Goal: Book appointment/travel/reservation

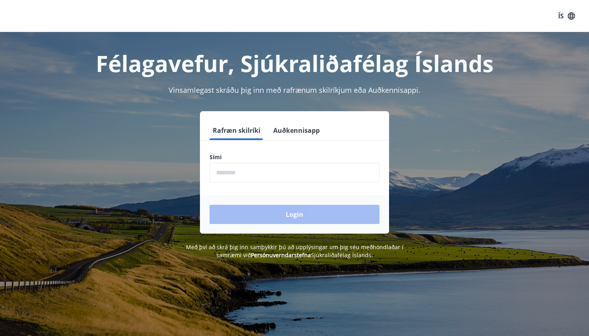
click at [246, 175] on input "phone" at bounding box center [294, 173] width 170 height 20
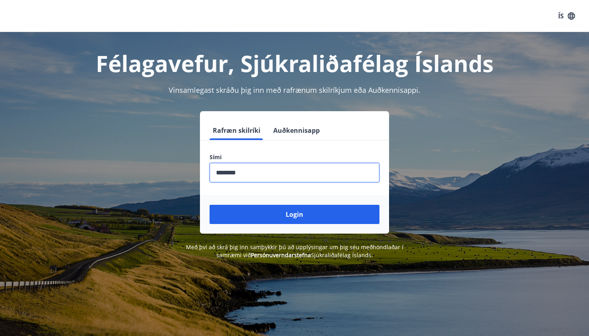
type input "********"
click at [294, 215] on button "Login" at bounding box center [294, 214] width 170 height 19
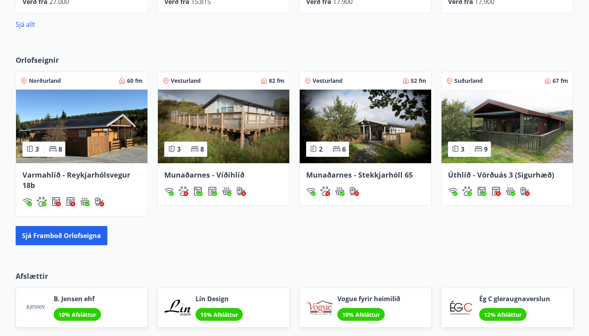
scroll to position [513, 0]
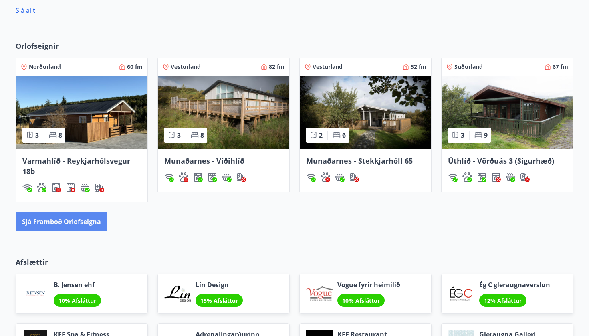
click at [73, 226] on button "Sjá framboð orlofseigna" at bounding box center [62, 221] width 92 height 19
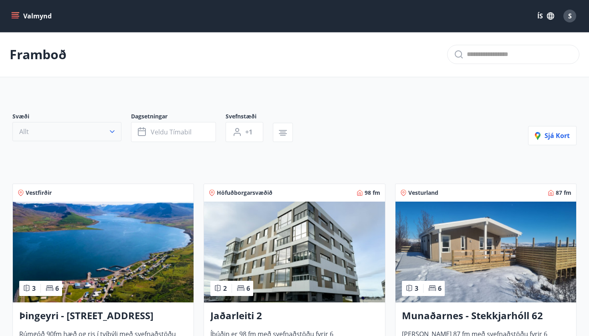
click at [116, 135] on button "Allt" at bounding box center [66, 131] width 109 height 19
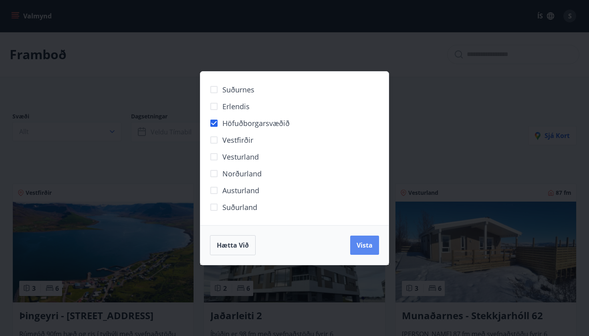
click at [362, 245] on span "Vista" at bounding box center [364, 245] width 16 height 9
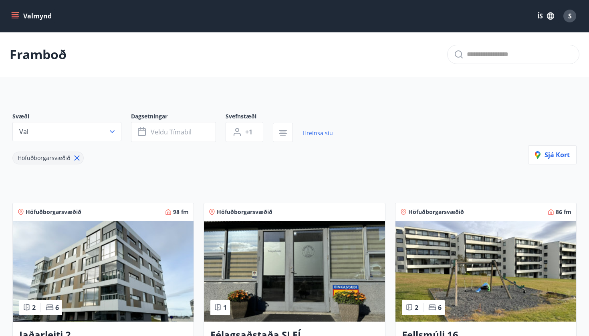
click at [349, 136] on div "Svæði Val Dagsetningar Veldu tímabil Svefnstæði +1 Hreinsa síu Höfuðborgarsvæði…" at bounding box center [294, 139] width 564 height 52
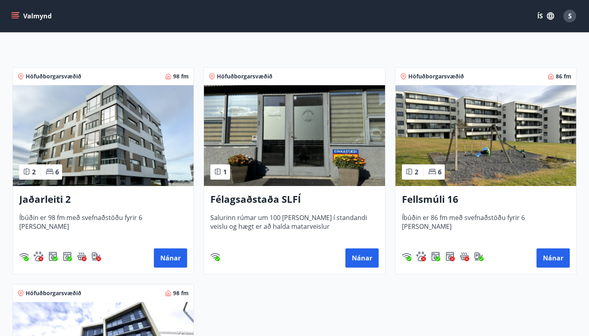
scroll to position [134, 0]
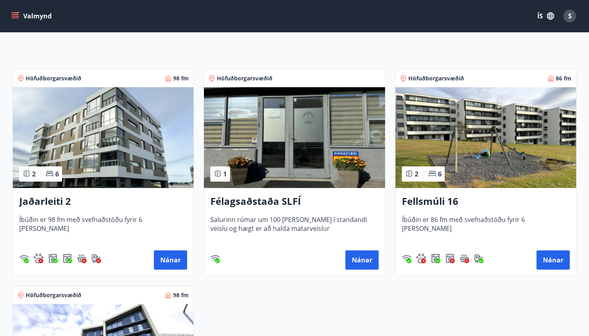
click at [468, 139] on img at bounding box center [485, 137] width 181 height 101
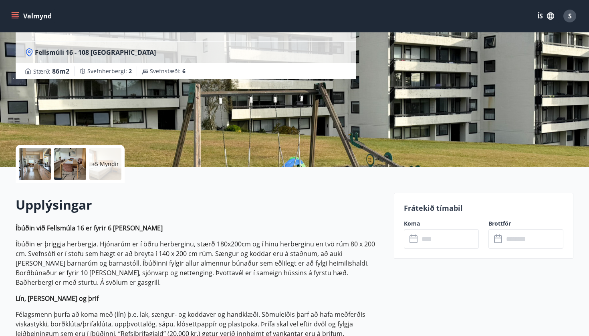
scroll to position [88, 0]
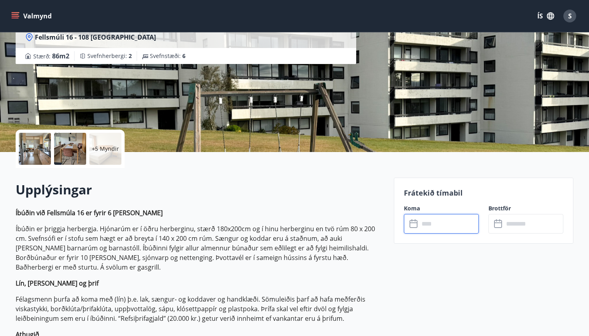
click at [435, 219] on input "text" at bounding box center [449, 224] width 60 height 20
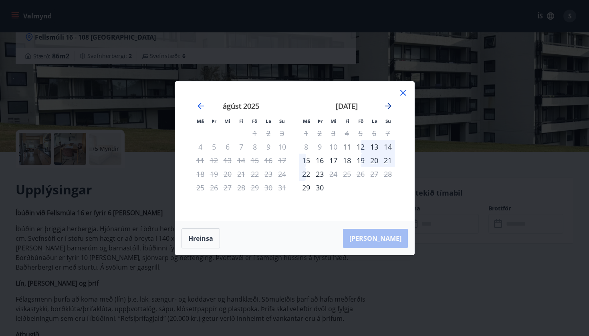
click at [386, 107] on icon "Move forward to switch to the next month." at bounding box center [388, 106] width 10 height 10
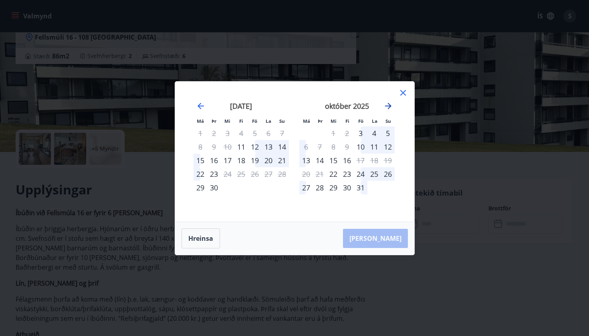
click at [389, 109] on icon "Move forward to switch to the next month." at bounding box center [388, 106] width 10 height 10
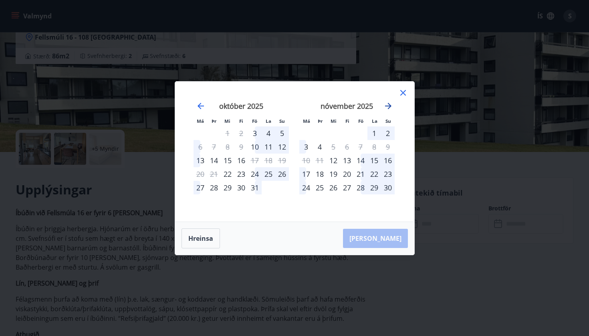
click at [391, 103] on icon "Move forward to switch to the next month." at bounding box center [388, 106] width 10 height 10
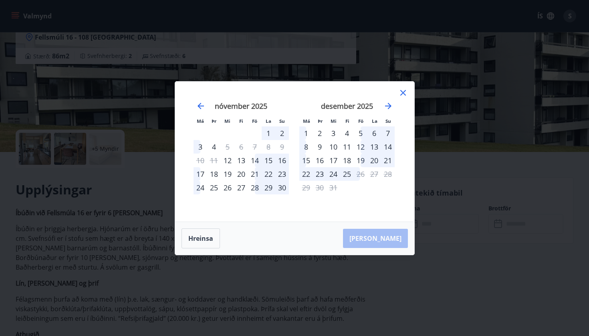
click at [404, 92] on icon at bounding box center [403, 93] width 10 height 10
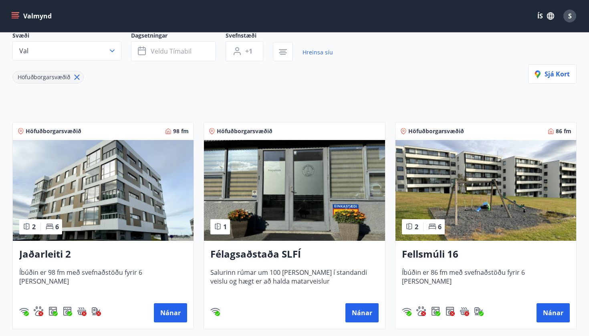
click at [126, 165] on img at bounding box center [103, 190] width 181 height 101
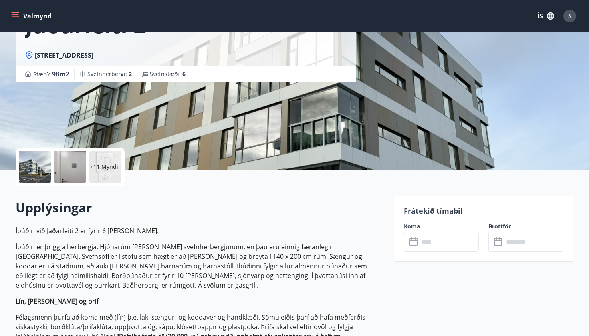
scroll to position [73, 0]
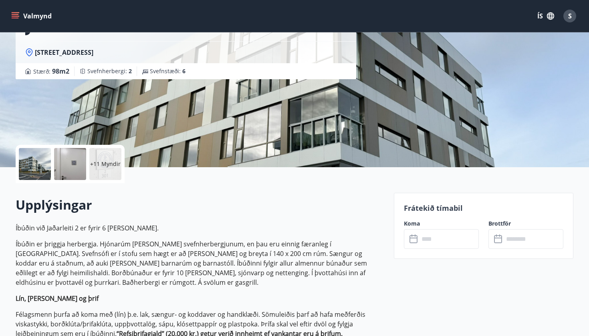
click at [431, 238] on input "text" at bounding box center [449, 239] width 60 height 20
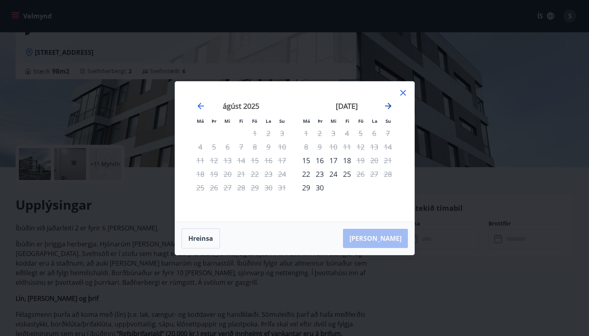
click at [388, 109] on icon "Move forward to switch to the next month." at bounding box center [388, 106] width 10 height 10
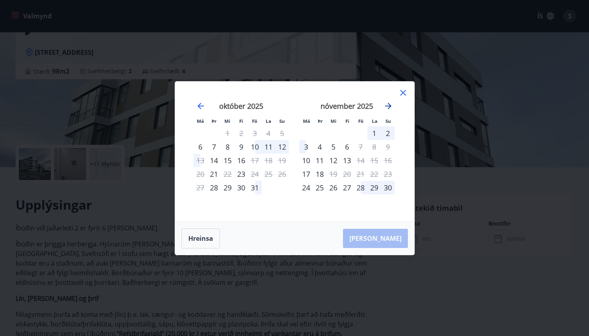
click at [388, 109] on icon "Move forward to switch to the next month." at bounding box center [388, 106] width 10 height 10
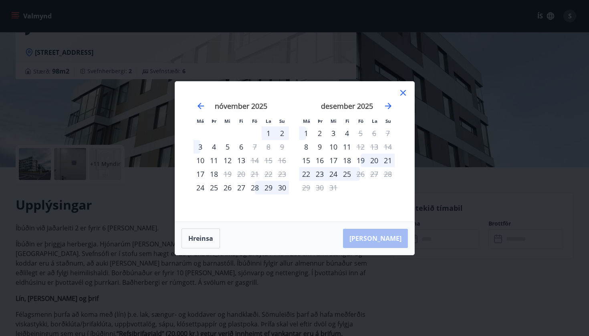
click at [403, 95] on icon at bounding box center [403, 93] width 10 height 10
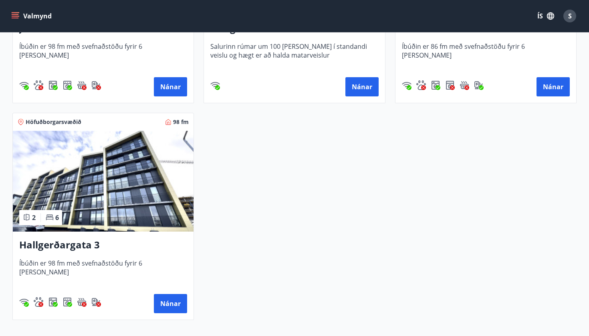
scroll to position [334, 0]
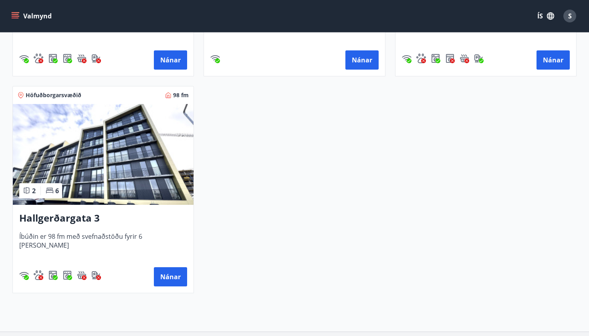
click at [128, 141] on img at bounding box center [103, 154] width 181 height 101
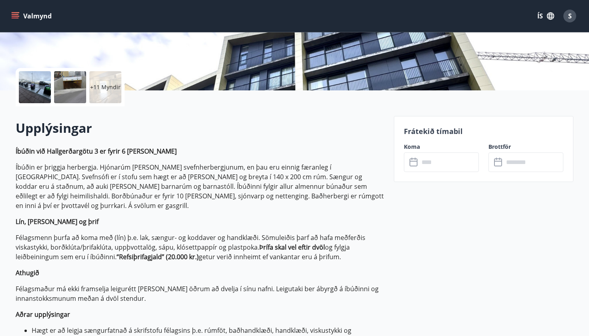
scroll to position [152, 0]
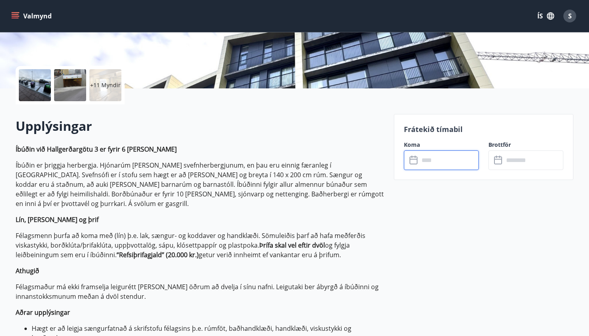
click at [453, 165] on input "text" at bounding box center [449, 161] width 60 height 20
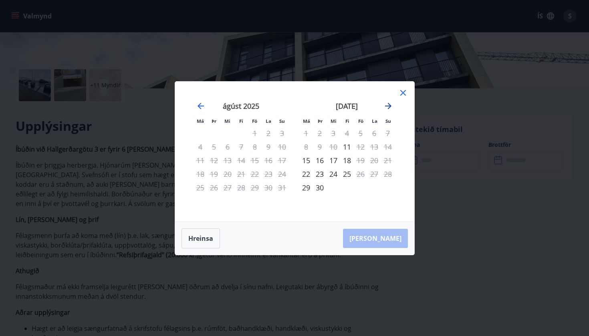
click at [392, 107] on icon "Move forward to switch to the next month." at bounding box center [388, 106] width 10 height 10
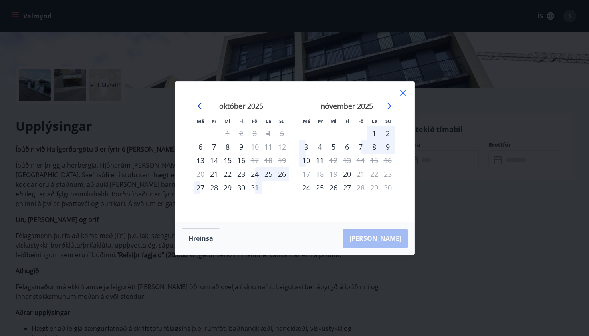
click at [203, 107] on icon "Move backward to switch to the previous month." at bounding box center [201, 106] width 10 height 10
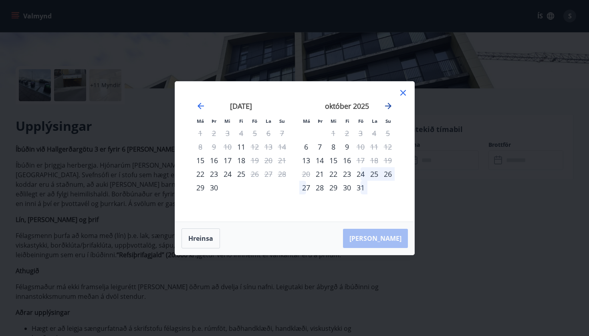
click at [392, 106] on icon "Move forward to switch to the next month." at bounding box center [388, 106] width 10 height 10
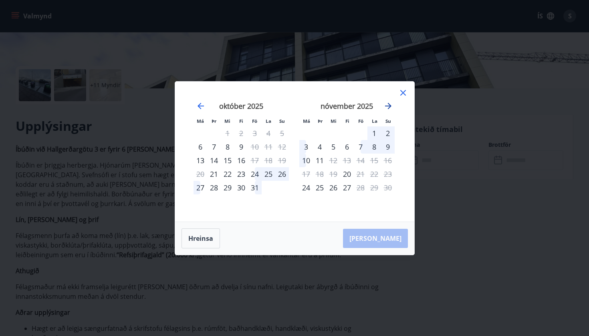
click at [388, 108] on icon "Move forward to switch to the next month." at bounding box center [388, 106] width 10 height 10
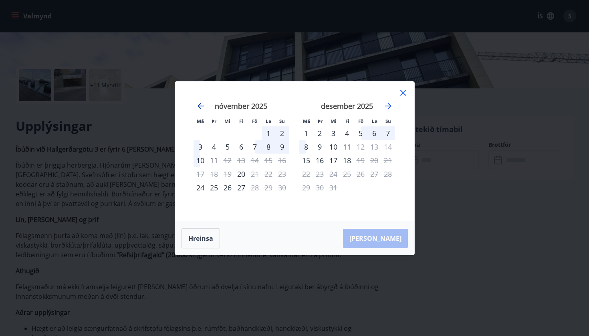
click at [201, 106] on icon "Move backward to switch to the previous month." at bounding box center [200, 106] width 6 height 6
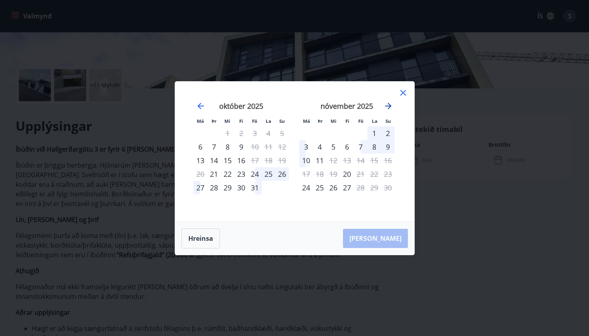
click at [386, 105] on icon "Move forward to switch to the next month." at bounding box center [388, 106] width 10 height 10
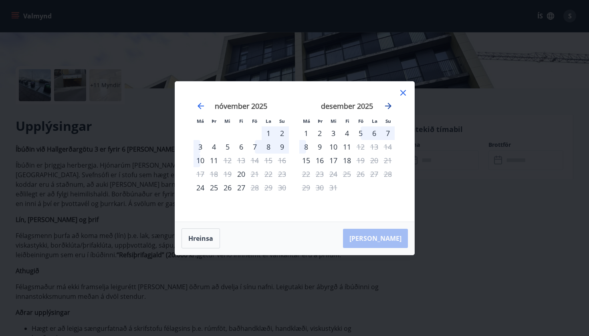
click at [386, 105] on icon "Move forward to switch to the next month." at bounding box center [388, 106] width 10 height 10
click at [390, 110] on icon "Move forward to switch to the next month." at bounding box center [388, 106] width 10 height 10
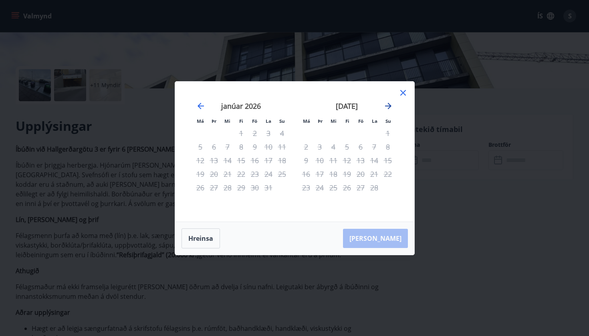
click at [390, 107] on icon "Move forward to switch to the next month." at bounding box center [388, 106] width 6 height 6
click at [401, 89] on icon at bounding box center [403, 93] width 10 height 10
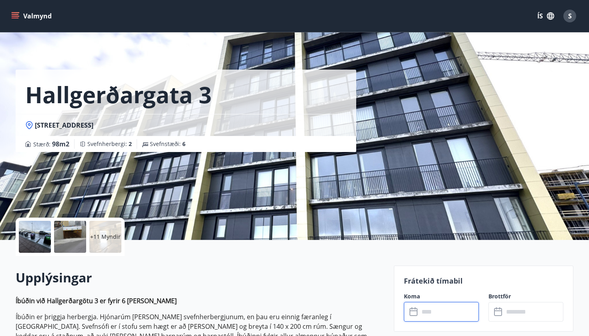
scroll to position [0, 0]
click at [102, 228] on div "+11 Myndir" at bounding box center [105, 237] width 32 height 32
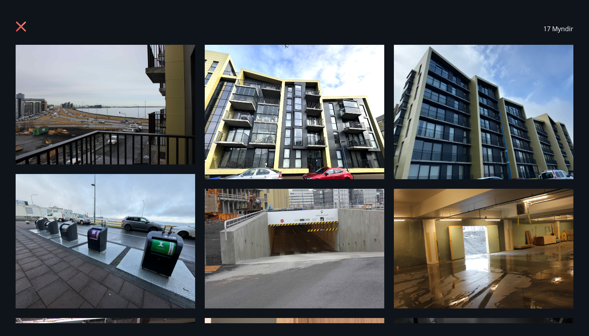
click at [22, 27] on icon at bounding box center [21, 27] width 10 height 10
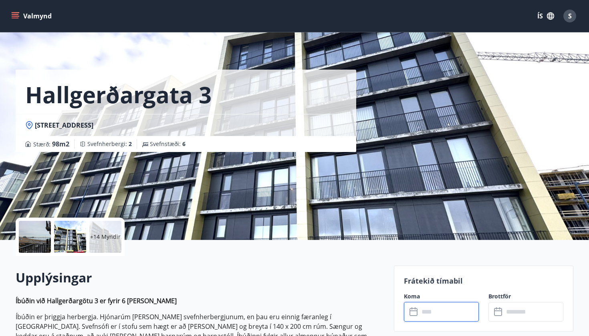
click at [441, 313] on input "text" at bounding box center [449, 312] width 60 height 20
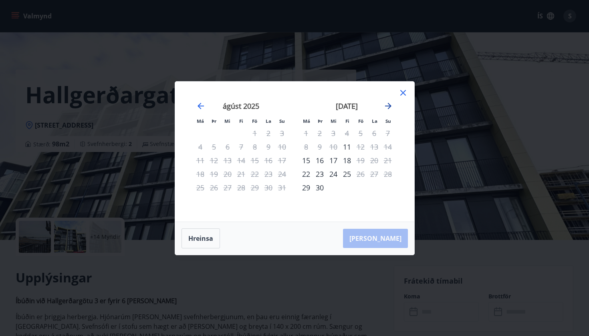
click at [387, 104] on icon "Move forward to switch to the next month." at bounding box center [388, 106] width 10 height 10
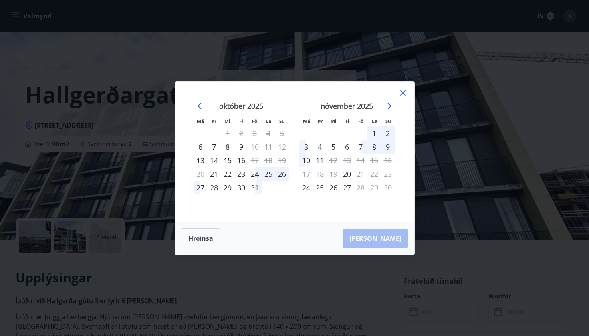
click at [304, 147] on div "3" at bounding box center [306, 147] width 14 height 14
click at [387, 147] on div "9" at bounding box center [388, 147] width 14 height 14
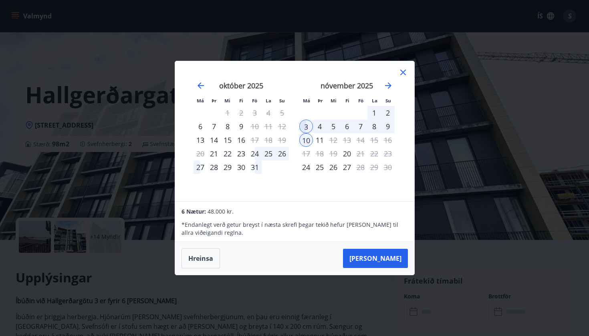
click at [319, 125] on div "4" at bounding box center [320, 127] width 14 height 14
click at [305, 125] on div "3" at bounding box center [306, 127] width 14 height 14
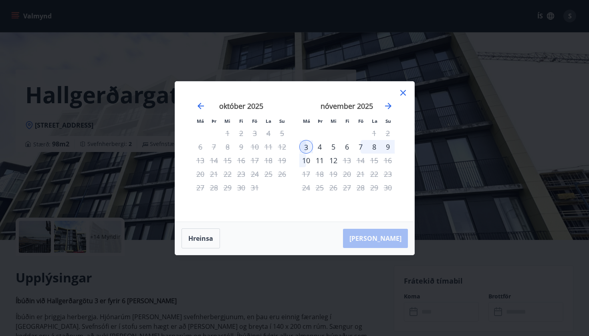
click at [316, 145] on div "4" at bounding box center [320, 147] width 14 height 14
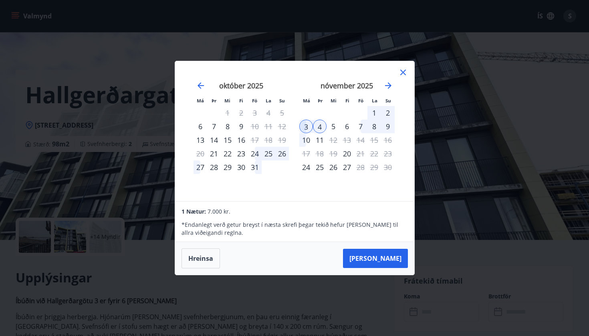
click at [400, 74] on icon at bounding box center [403, 73] width 10 height 10
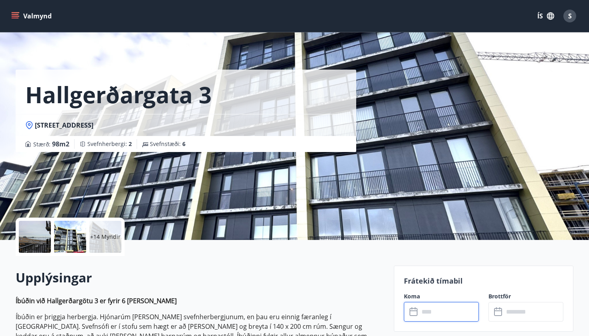
click at [434, 310] on input "text" at bounding box center [449, 312] width 60 height 20
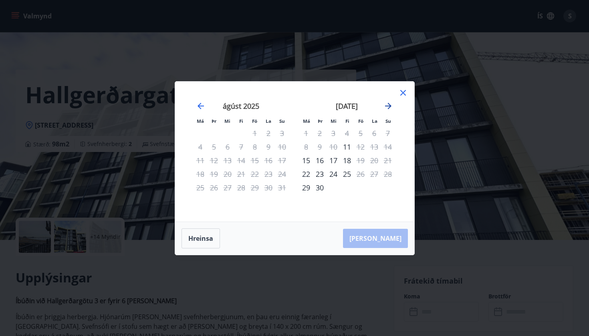
click at [387, 105] on icon "Move forward to switch to the next month." at bounding box center [388, 106] width 10 height 10
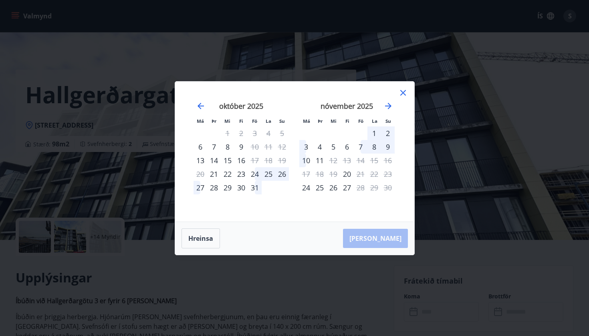
click at [332, 147] on div "5" at bounding box center [333, 147] width 14 height 14
click at [389, 147] on div "9" at bounding box center [388, 147] width 14 height 14
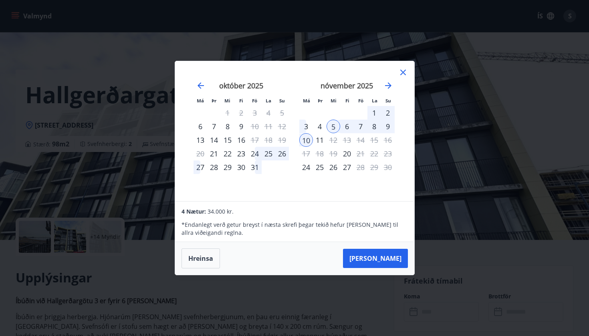
click at [385, 127] on div "9" at bounding box center [388, 127] width 14 height 14
click at [322, 127] on div "4" at bounding box center [320, 127] width 14 height 14
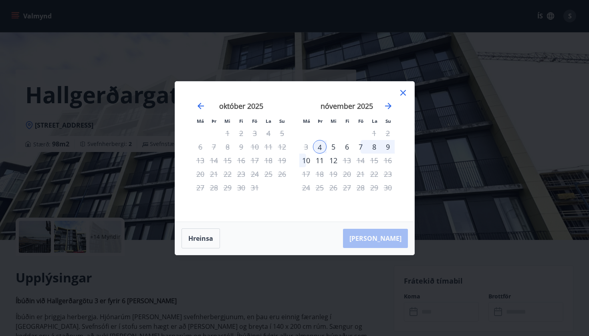
click at [363, 146] on div "7" at bounding box center [361, 147] width 14 height 14
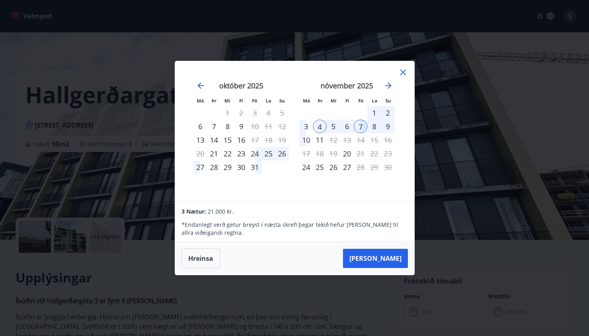
click at [373, 127] on div "8" at bounding box center [374, 127] width 14 height 14
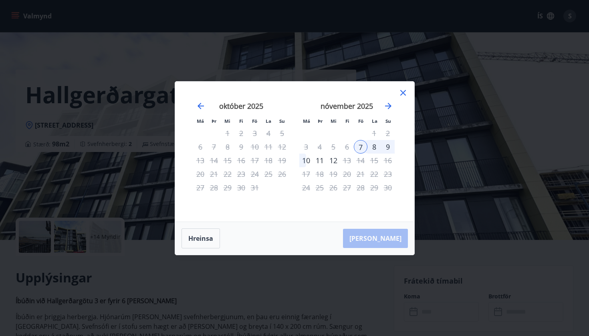
click at [330, 149] on div "5" at bounding box center [333, 147] width 14 height 14
click at [403, 94] on icon at bounding box center [403, 93] width 6 height 6
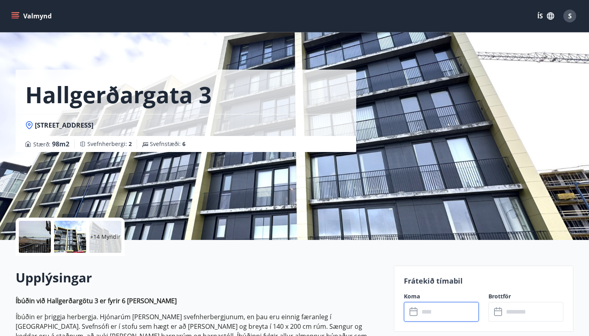
click at [427, 310] on input "text" at bounding box center [449, 312] width 60 height 20
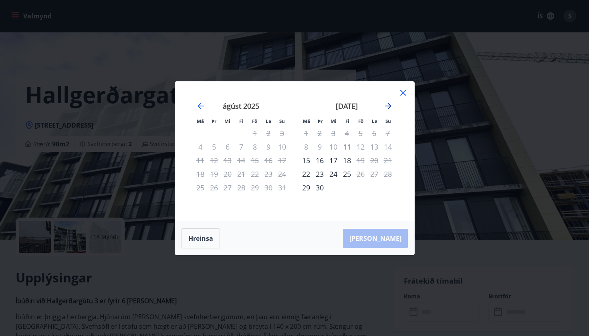
click at [386, 106] on icon "Move forward to switch to the next month." at bounding box center [388, 106] width 6 height 6
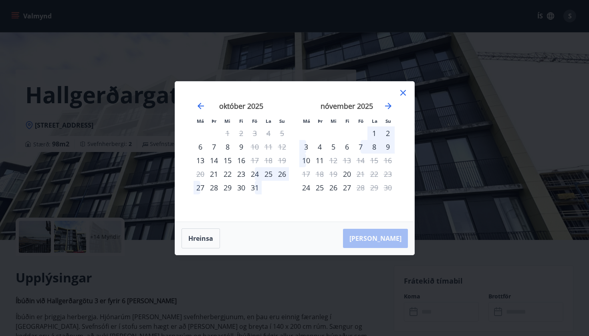
click at [332, 148] on div "5" at bounding box center [333, 147] width 14 height 14
click at [374, 148] on div "8" at bounding box center [374, 147] width 14 height 14
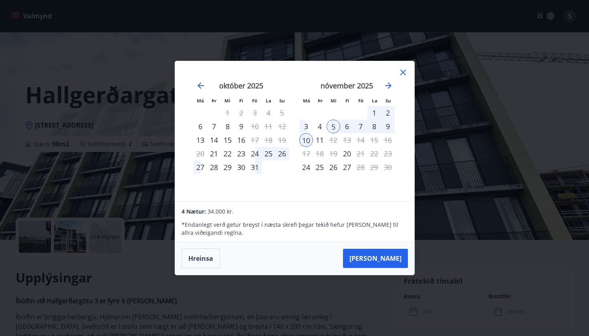
click at [321, 128] on div "4" at bounding box center [320, 127] width 14 height 14
click at [374, 127] on div "8" at bounding box center [374, 127] width 14 height 14
click at [304, 126] on div "3" at bounding box center [306, 127] width 14 height 14
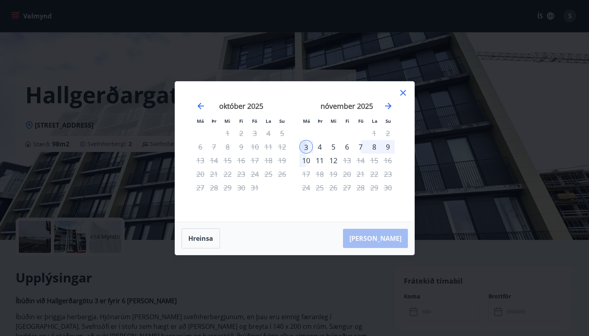
click at [375, 147] on div "8" at bounding box center [374, 147] width 14 height 14
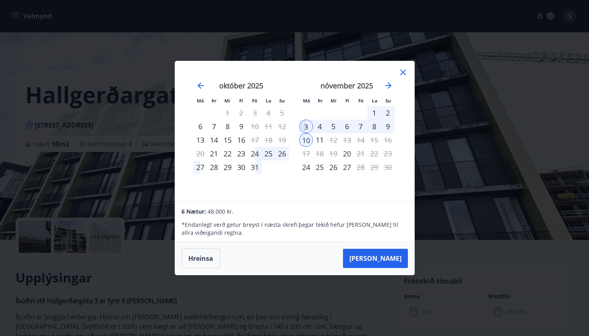
click at [403, 71] on icon at bounding box center [403, 73] width 10 height 10
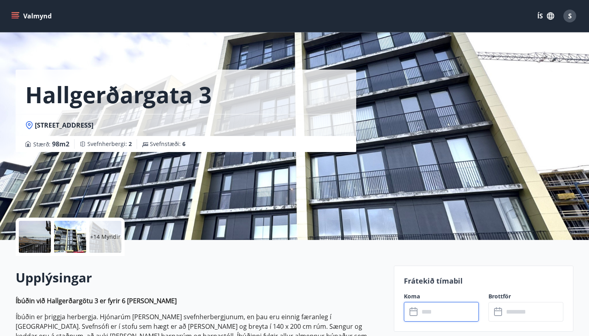
click at [430, 306] on input "text" at bounding box center [449, 312] width 60 height 20
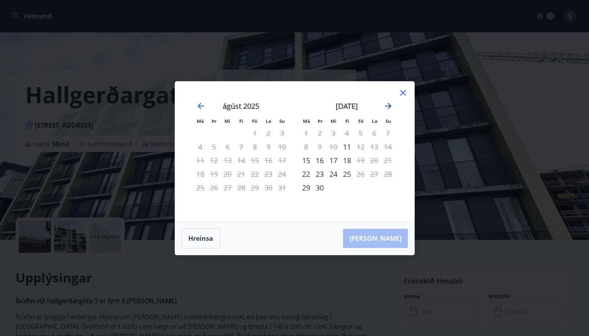
click at [386, 107] on icon "Move forward to switch to the next month." at bounding box center [388, 106] width 10 height 10
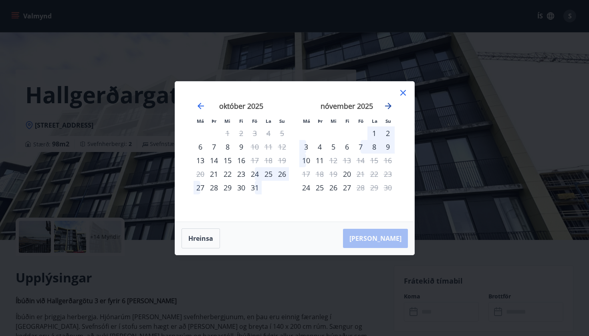
click at [386, 107] on icon "Move forward to switch to the next month." at bounding box center [388, 106] width 10 height 10
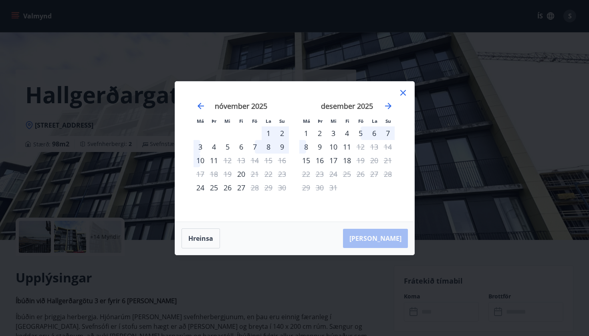
click at [213, 145] on div "4" at bounding box center [214, 147] width 14 height 14
click at [254, 147] on div "7" at bounding box center [255, 147] width 14 height 14
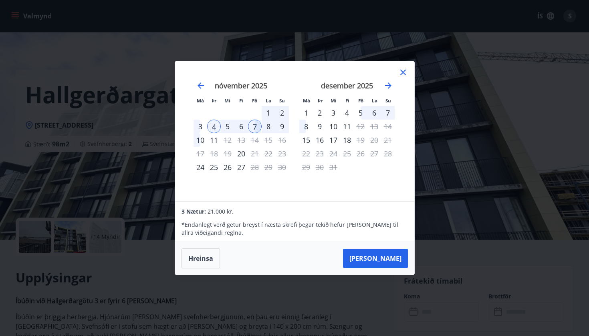
click at [401, 70] on icon at bounding box center [403, 73] width 10 height 10
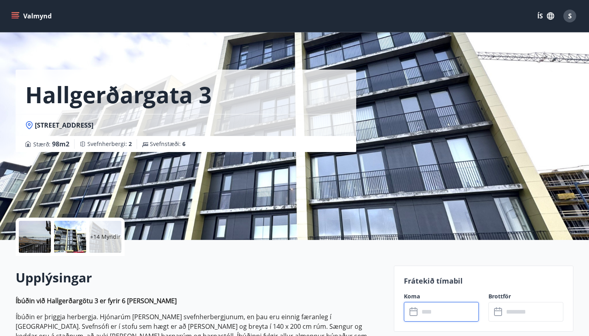
click at [431, 312] on input "text" at bounding box center [449, 312] width 60 height 20
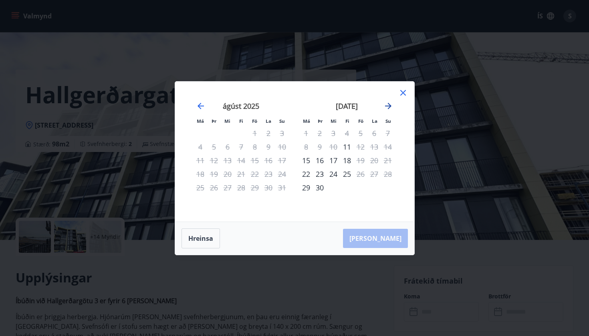
click at [390, 106] on icon "Move forward to switch to the next month." at bounding box center [388, 106] width 6 height 6
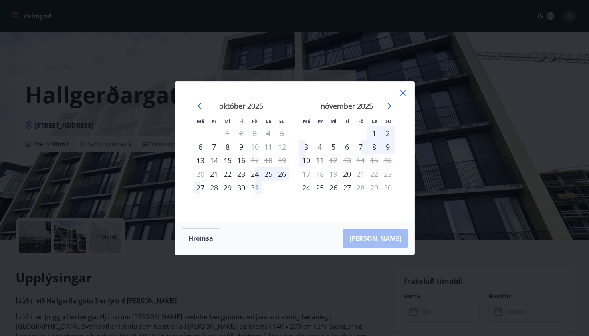
click at [334, 147] on div "5" at bounding box center [333, 147] width 14 height 14
click at [375, 147] on div "8" at bounding box center [374, 147] width 14 height 14
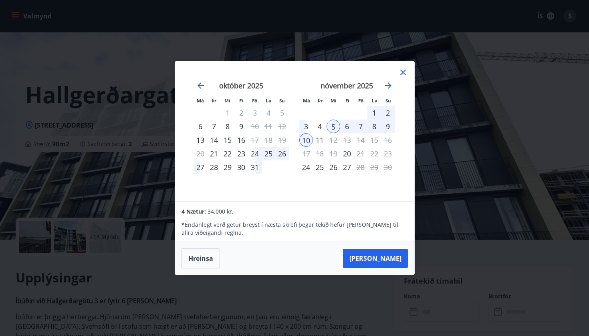
click at [300, 137] on div "10" at bounding box center [306, 140] width 14 height 14
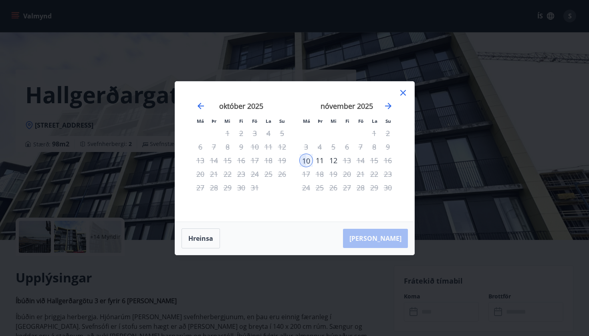
click at [338, 144] on div "5" at bounding box center [333, 147] width 14 height 14
click at [326, 145] on div "4" at bounding box center [320, 147] width 14 height 14
click at [190, 238] on button "Hreinsa" at bounding box center [200, 239] width 38 height 20
click at [332, 147] on div "5" at bounding box center [333, 147] width 14 height 14
click at [386, 147] on div "9" at bounding box center [388, 147] width 14 height 14
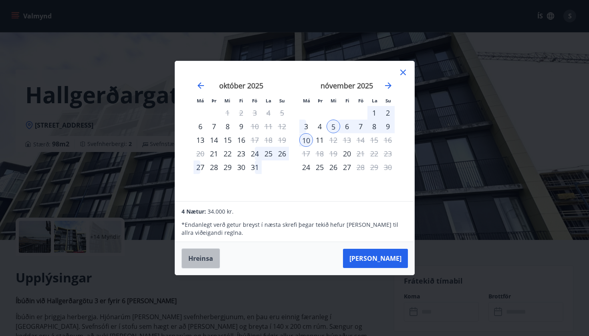
click at [205, 258] on button "Hreinsa" at bounding box center [200, 259] width 38 height 20
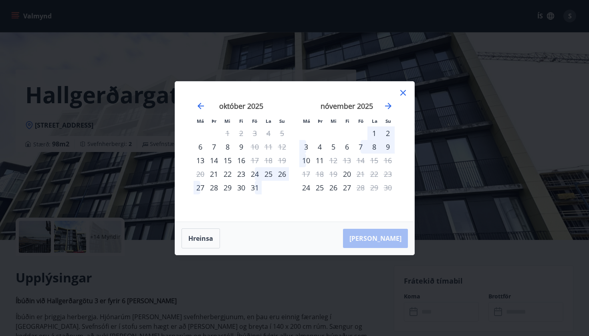
click at [302, 146] on div "3" at bounding box center [306, 147] width 14 height 14
click at [360, 149] on div "7" at bounding box center [361, 147] width 14 height 14
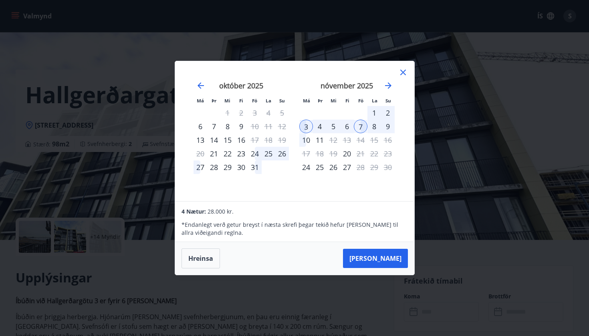
click at [352, 155] on div "20" at bounding box center [347, 154] width 14 height 14
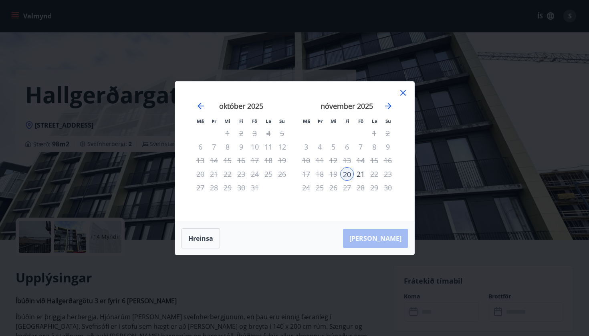
click at [403, 93] on icon at bounding box center [402, 92] width 1 height 1
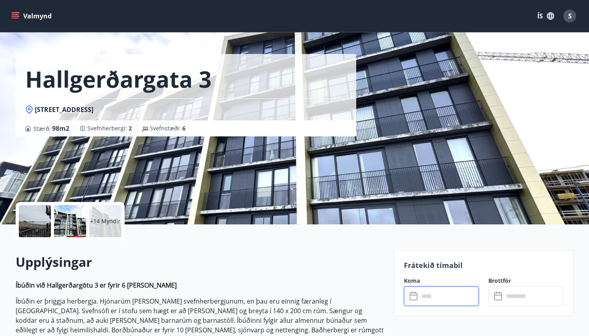
scroll to position [20, 0]
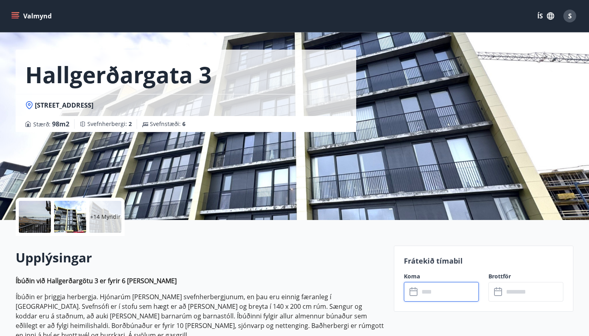
click at [73, 106] on span "[STREET_ADDRESS]" at bounding box center [64, 105] width 58 height 9
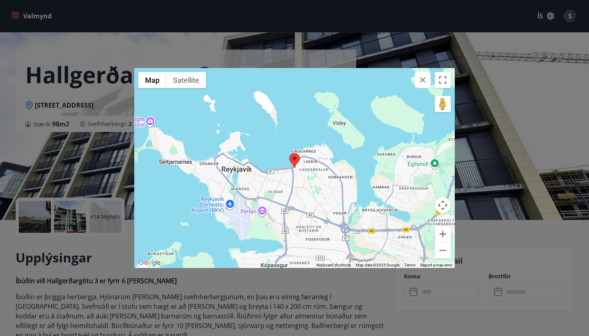
scroll to position [10, 0]
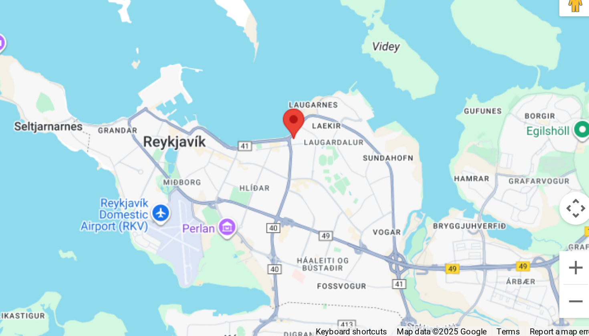
drag, startPoint x: 133, startPoint y: 74, endPoint x: 146, endPoint y: 78, distance: 13.0
click at [146, 78] on div at bounding box center [294, 168] width 320 height 200
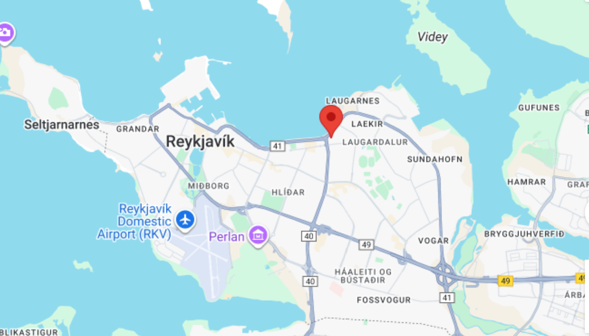
drag, startPoint x: 106, startPoint y: 76, endPoint x: 123, endPoint y: 76, distance: 16.8
click at [134, 76] on div at bounding box center [294, 168] width 320 height 200
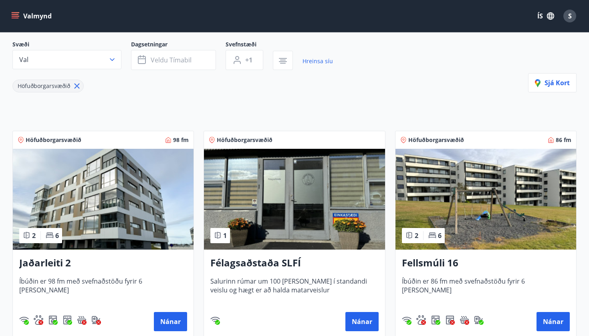
click at [157, 194] on img at bounding box center [103, 199] width 181 height 101
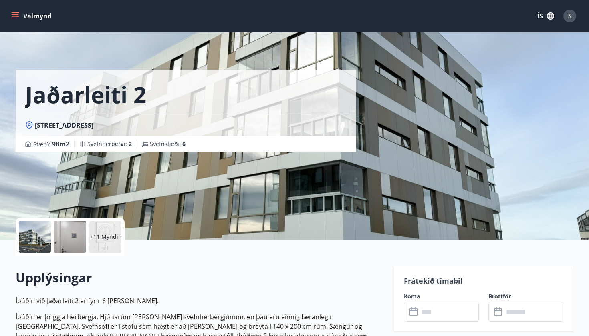
click at [56, 126] on span "[STREET_ADDRESS]" at bounding box center [64, 125] width 58 height 9
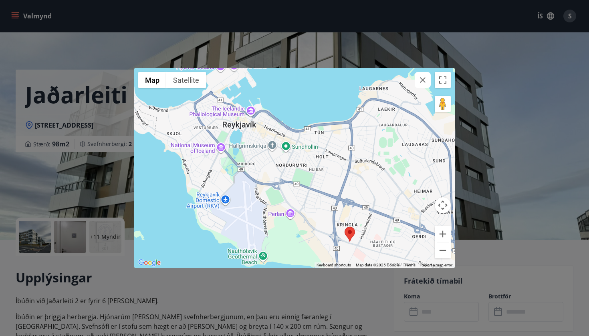
drag, startPoint x: 263, startPoint y: 156, endPoint x: 304, endPoint y: 235, distance: 89.2
click at [304, 235] on div at bounding box center [294, 168] width 320 height 200
click at [63, 54] on div "← Move left → Move right ↑ Move up ↓ Move down + Zoom in - Zoom out Home Jump l…" at bounding box center [294, 168] width 589 height 336
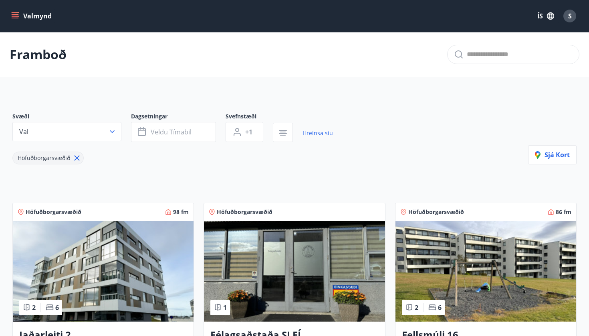
click at [449, 272] on img at bounding box center [485, 271] width 181 height 101
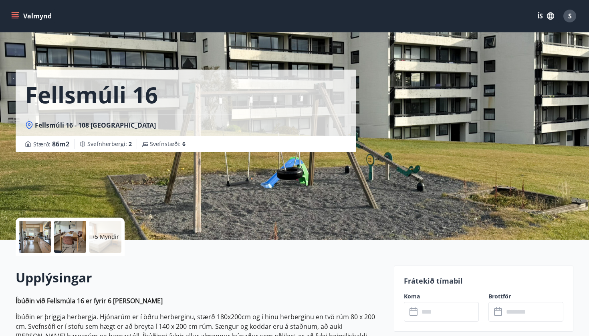
click at [67, 121] on span "Fellsmúli 16 - 108 [GEOGRAPHIC_DATA]" at bounding box center [95, 125] width 121 height 9
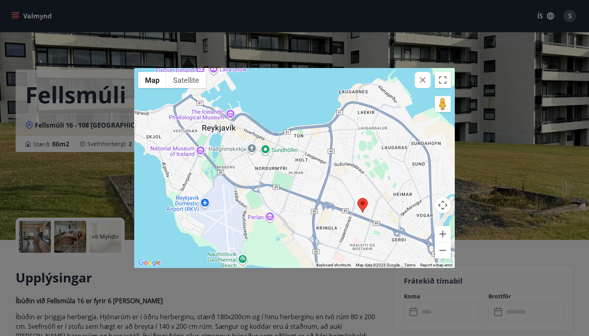
drag, startPoint x: 251, startPoint y: 143, endPoint x: 287, endPoint y: 171, distance: 45.7
click at [287, 171] on div at bounding box center [294, 168] width 320 height 200
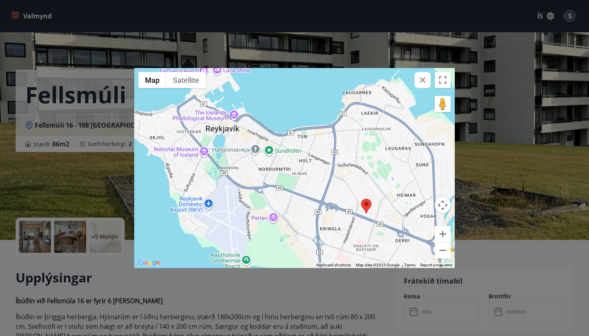
drag, startPoint x: 203, startPoint y: 137, endPoint x: 223, endPoint y: 149, distance: 23.5
click at [223, 149] on div at bounding box center [294, 168] width 320 height 200
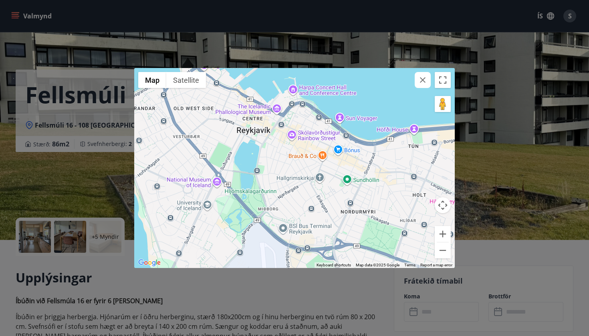
click at [421, 85] on button "button" at bounding box center [423, 80] width 16 height 16
